Goal: Information Seeking & Learning: Learn about a topic

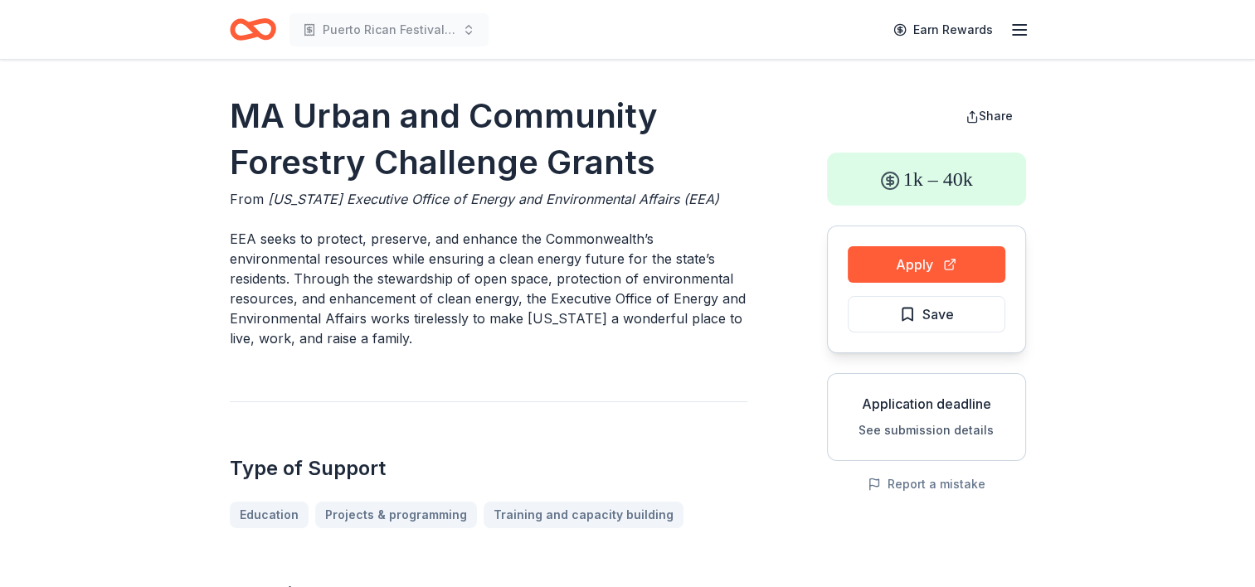
click at [1018, 32] on icon "button" at bounding box center [1019, 30] width 20 height 20
click at [276, 25] on div "Puerto Rican Festival of MA - Cultural Pageant 2025" at bounding box center [359, 29] width 259 height 39
click at [1017, 33] on icon "button" at bounding box center [1019, 30] width 20 height 20
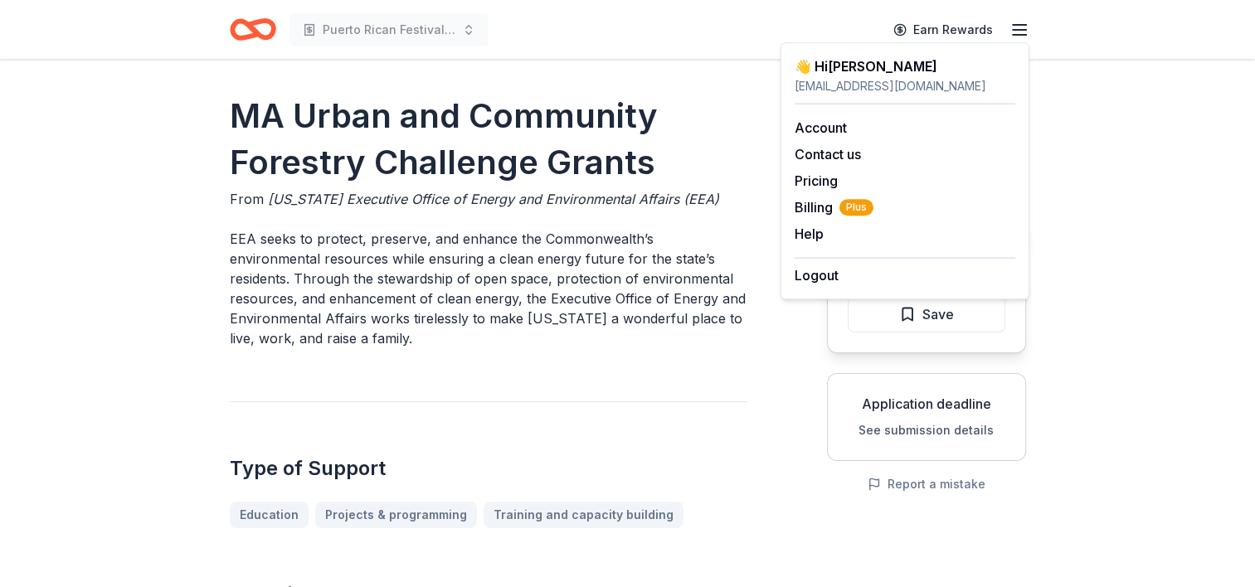
click at [856, 70] on div "👋 Hi [PERSON_NAME]" at bounding box center [904, 66] width 221 height 20
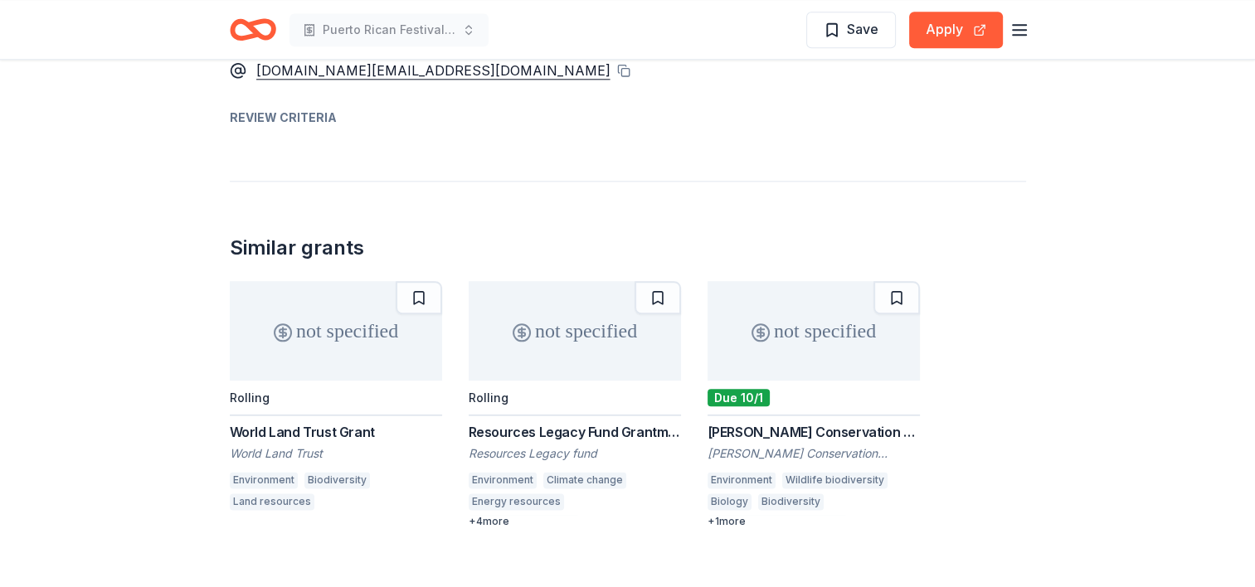
scroll to position [2074, 0]
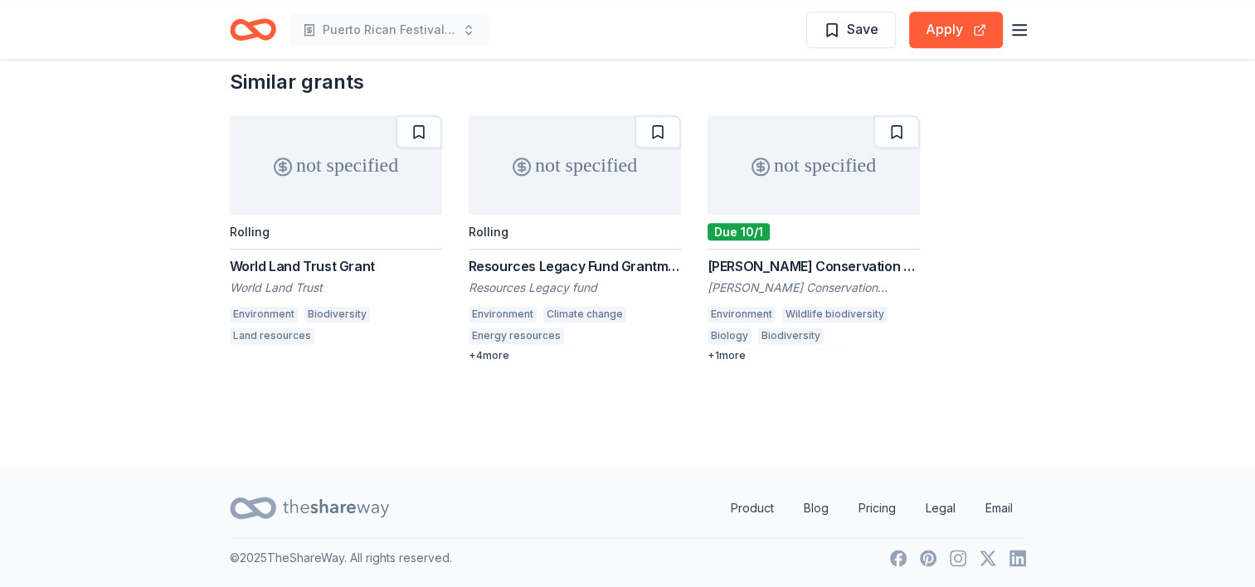
click at [557, 274] on div "Resources Legacy Fund Grantmaking Opportunity Resources Legacy fund Environment…" at bounding box center [574, 309] width 212 height 106
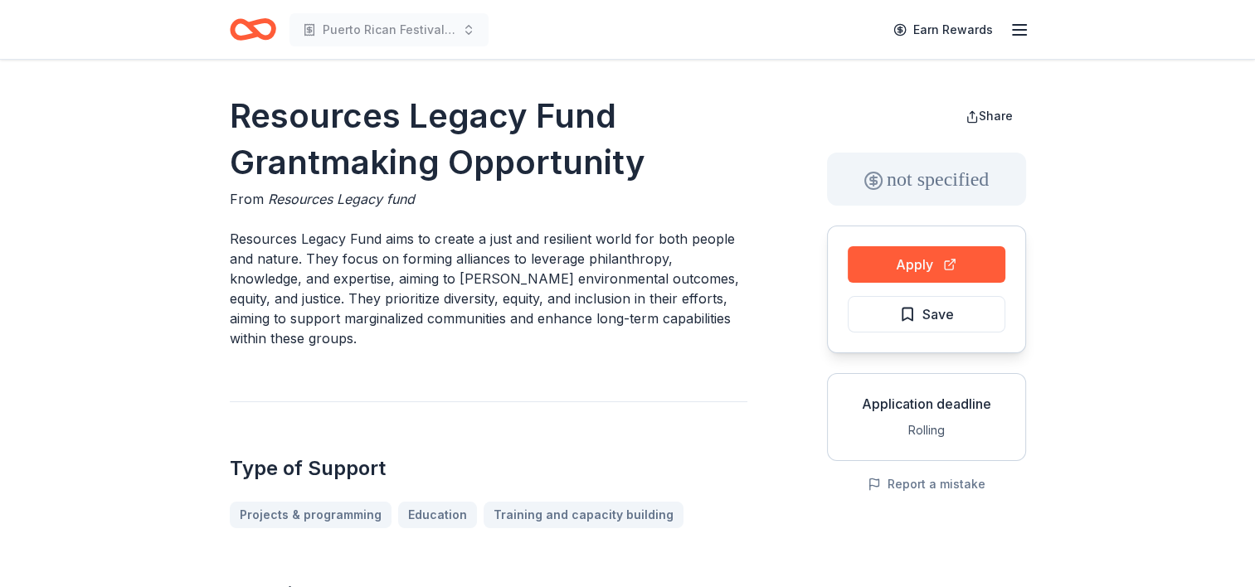
click at [1031, 32] on div "Puerto Rican Festival of MA - Cultural Pageant 2025 Earn Rewards" at bounding box center [627, 29] width 849 height 59
click at [343, 265] on p "Resources Legacy Fund aims to create a just and resilient world for both people…" at bounding box center [488, 288] width 517 height 119
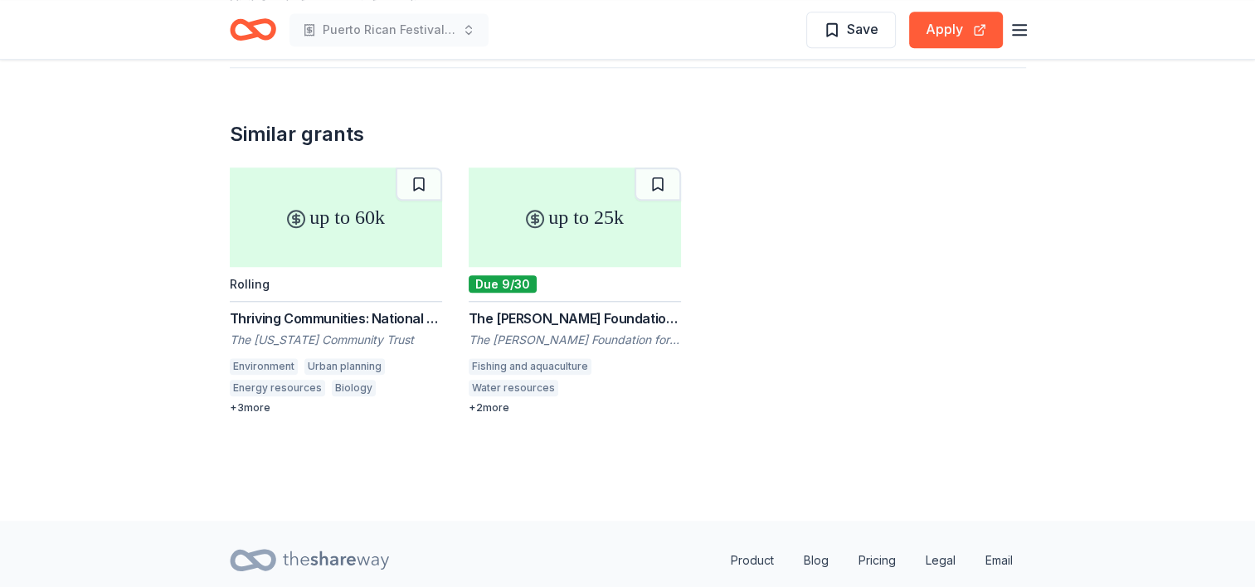
scroll to position [1583, 0]
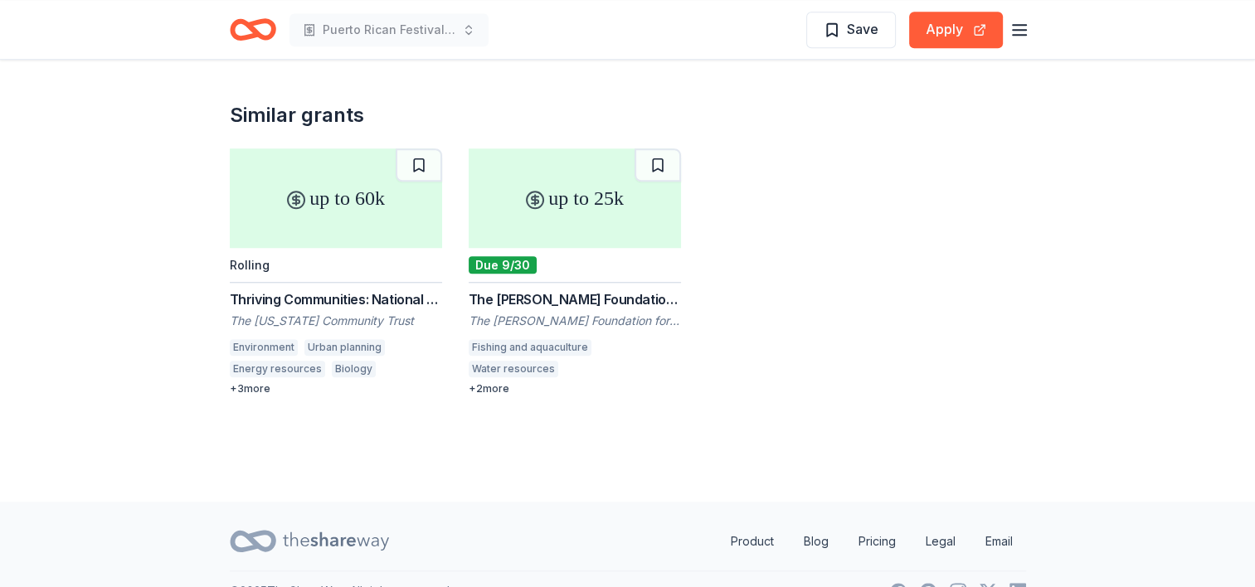
click at [350, 531] on icon at bounding box center [336, 540] width 106 height 18
